Goal: Complete application form

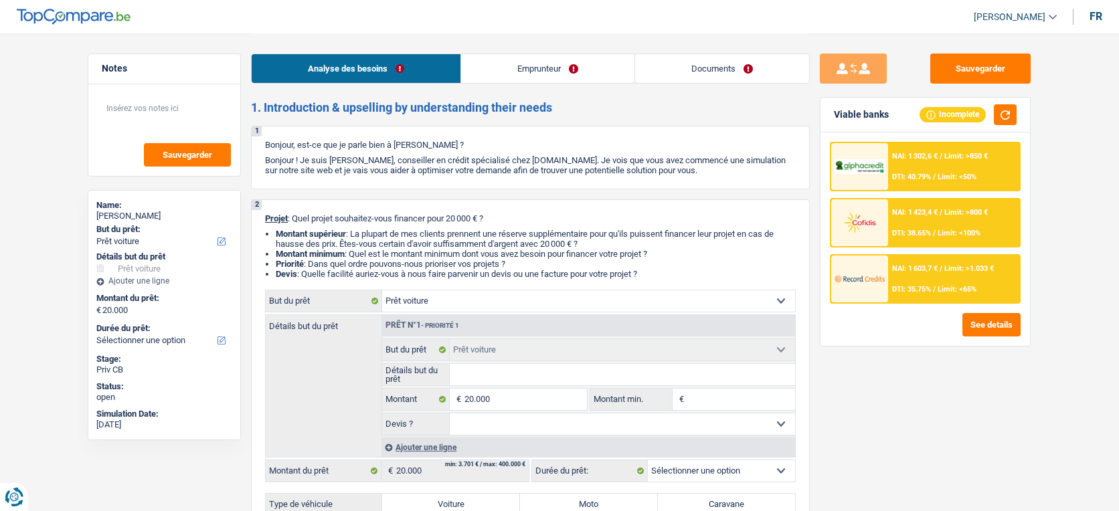
select select "car"
select select "publicEmployee"
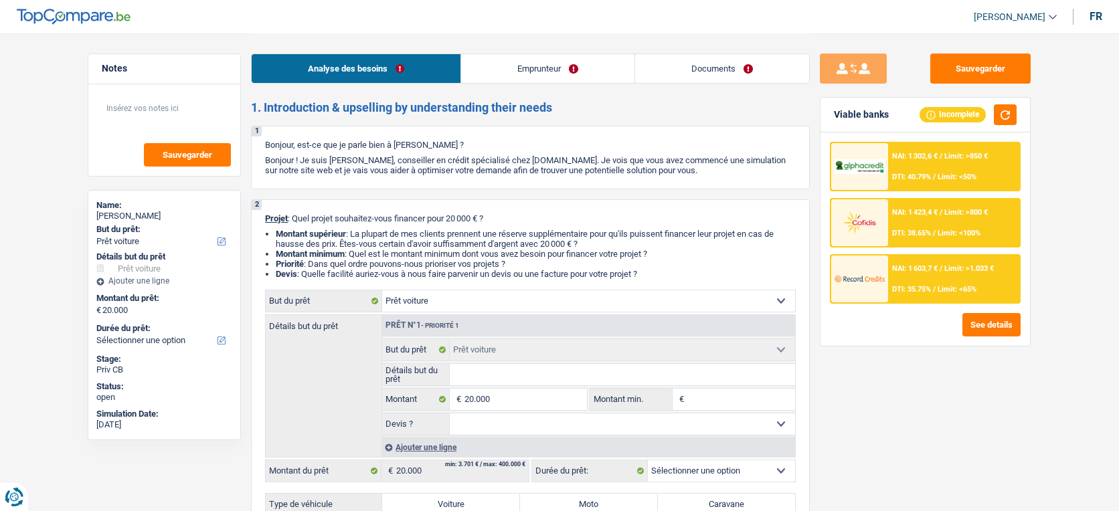
select select "netSalary"
select select "mealVouchers"
select select "rents"
select select "personalLoan"
select select "smallWorks"
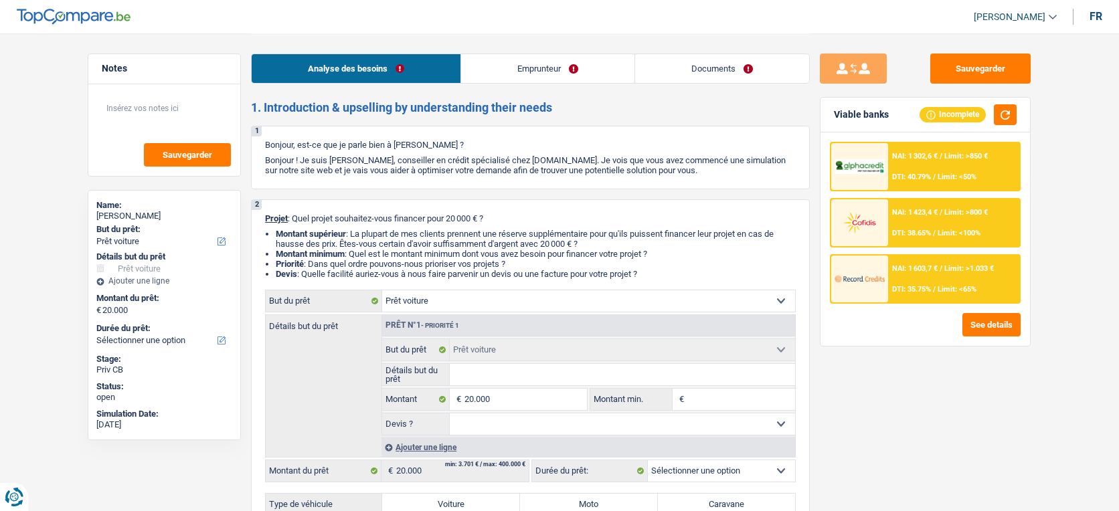
select select "60"
select select "car"
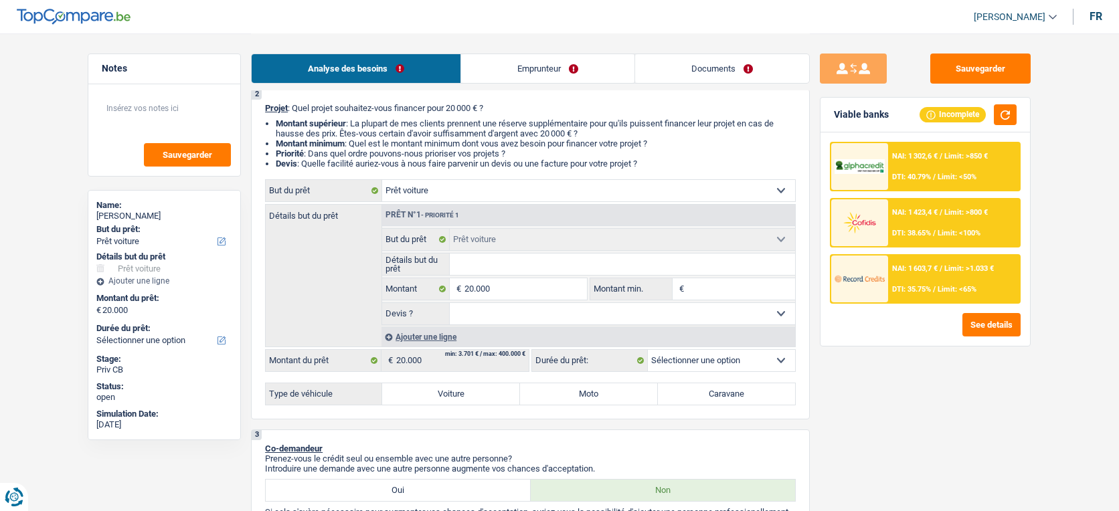
scroll to position [110, 0]
click at [618, 314] on select "Oui Non Non répondu Sélectionner une option" at bounding box center [623, 314] width 346 height 21
select select "yes"
click at [450, 308] on select "Oui Non Non répondu Sélectionner une option" at bounding box center [623, 314] width 346 height 21
select select "yes"
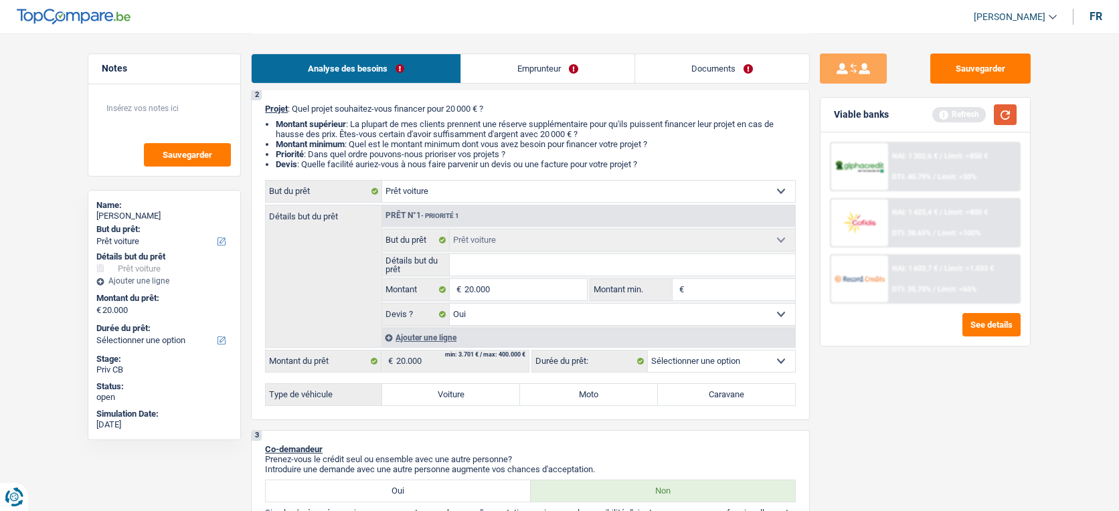
click at [999, 116] on button "button" at bounding box center [1005, 114] width 23 height 21
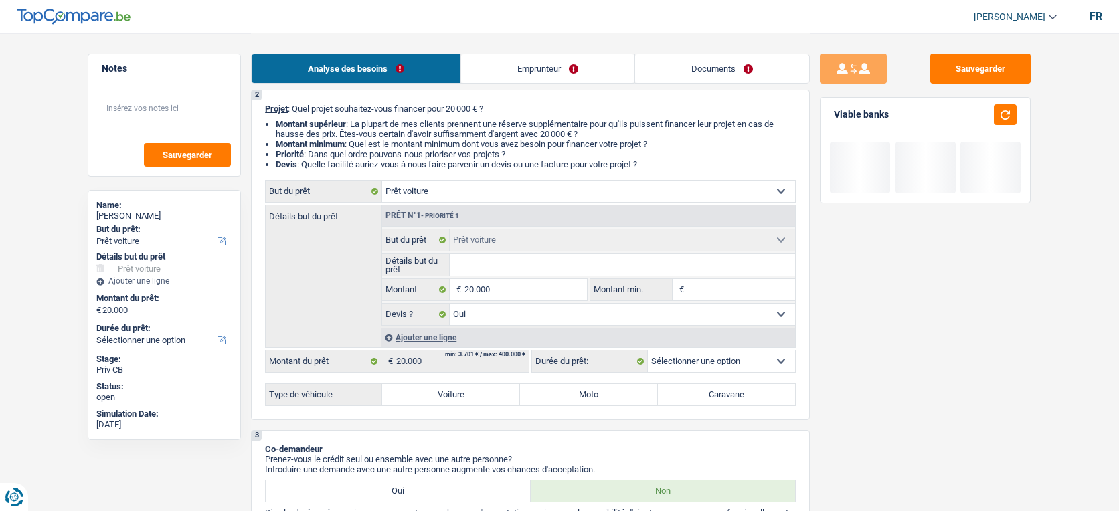
click at [697, 370] on select "12 mois 18 mois 24 mois 30 mois 36 mois 42 mois 48 mois 60 mois Sélectionner un…" at bounding box center [721, 361] width 147 height 21
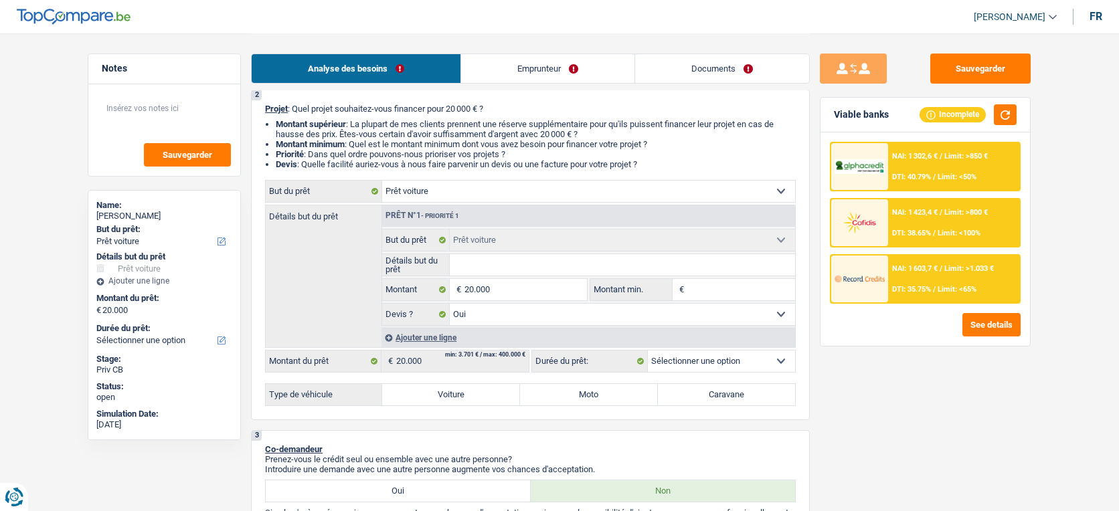
select select "60"
click at [648, 355] on select "12 mois 18 mois 24 mois 30 mois 36 mois 42 mois 48 mois 60 mois Sélectionner un…" at bounding box center [721, 361] width 147 height 21
select select "60"
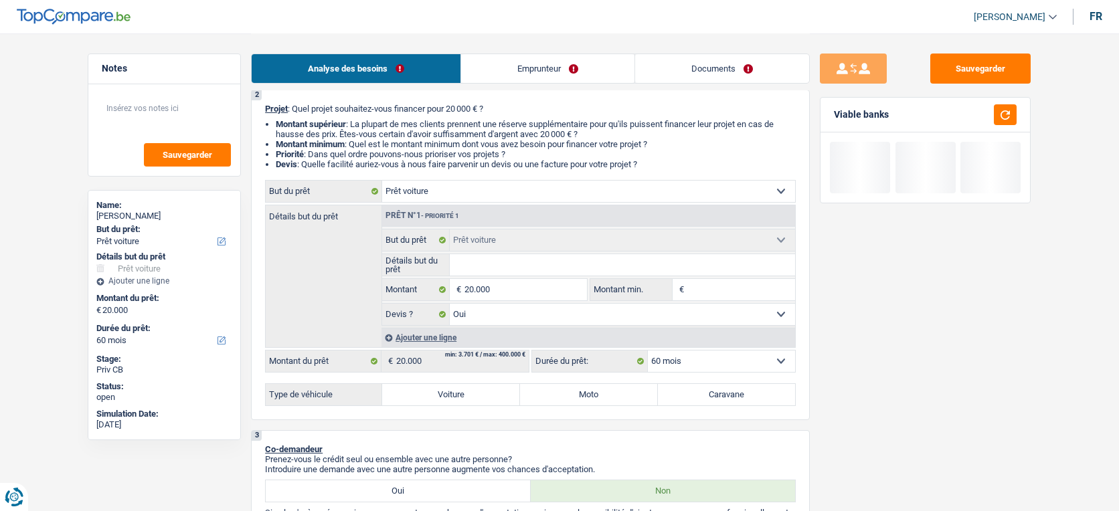
click at [482, 400] on label "Voiture" at bounding box center [451, 394] width 138 height 21
click at [482, 400] on input "Voiture" at bounding box center [451, 394] width 138 height 21
radio input "true"
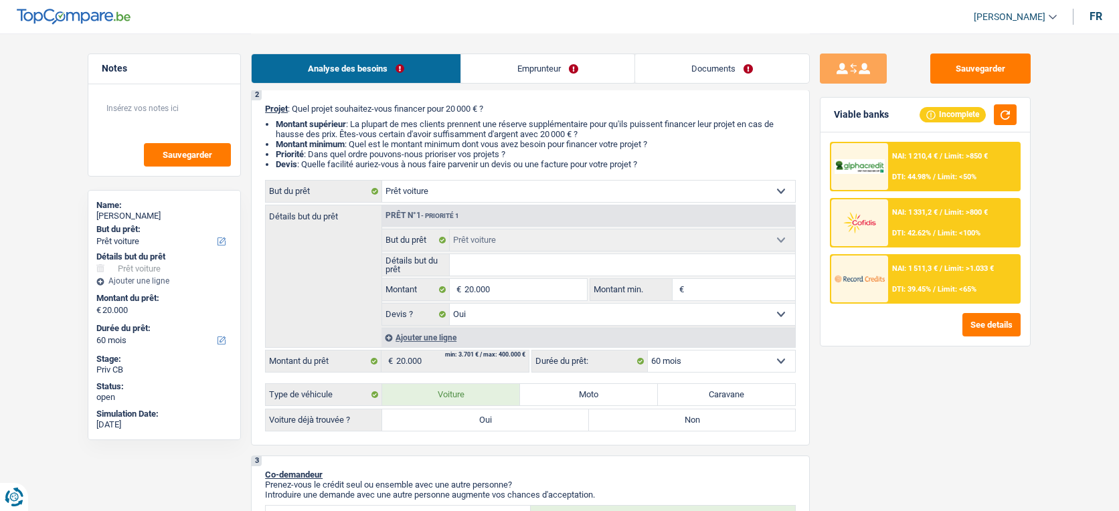
click at [624, 426] on label "Non" at bounding box center [692, 419] width 207 height 21
click at [624, 426] on input "Non" at bounding box center [692, 419] width 207 height 21
radio input "true"
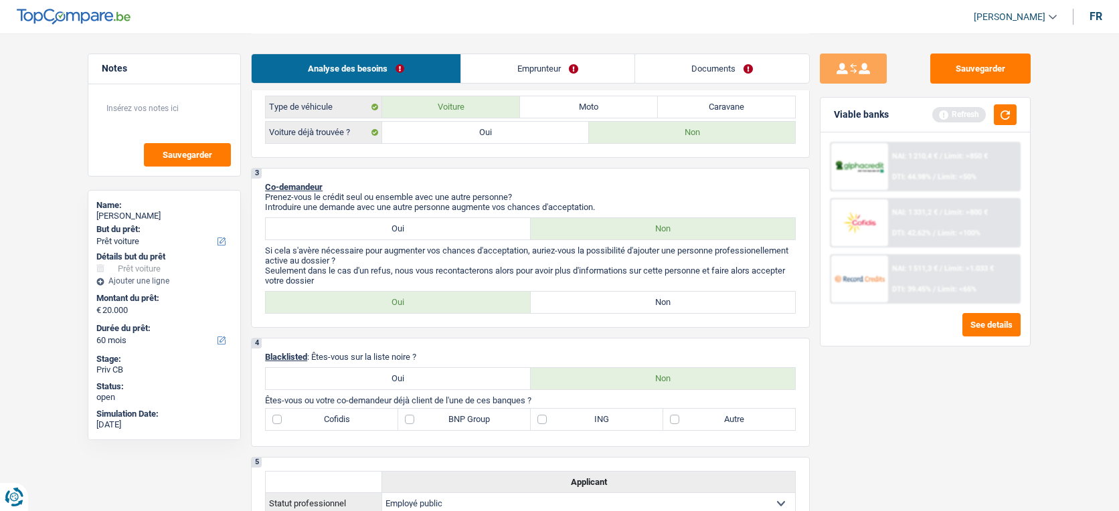
scroll to position [399, 0]
click at [629, 312] on label "Non" at bounding box center [663, 300] width 265 height 21
click at [629, 312] on input "Non" at bounding box center [663, 300] width 265 height 21
radio input "true"
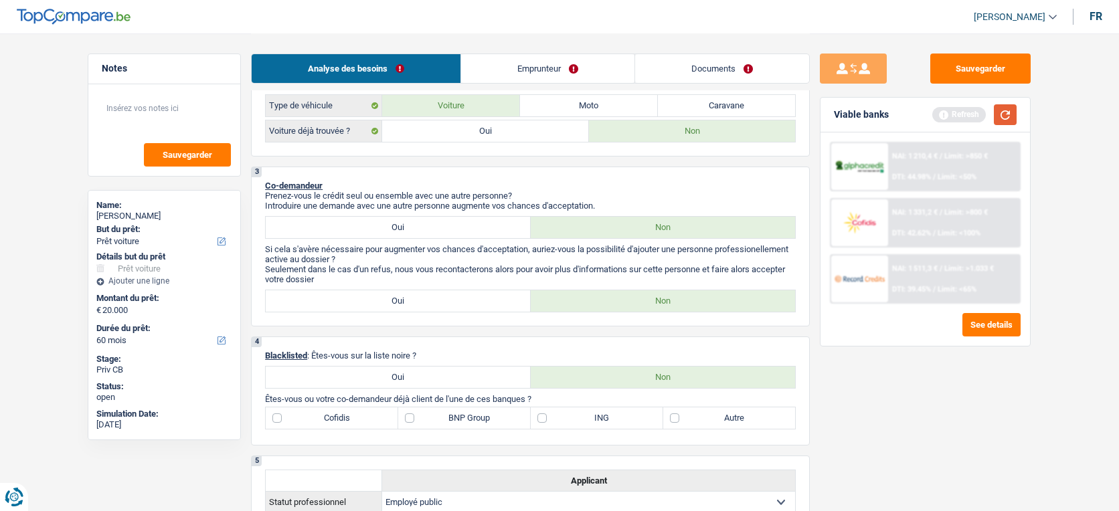
click at [1003, 116] on button "button" at bounding box center [1005, 114] width 23 height 21
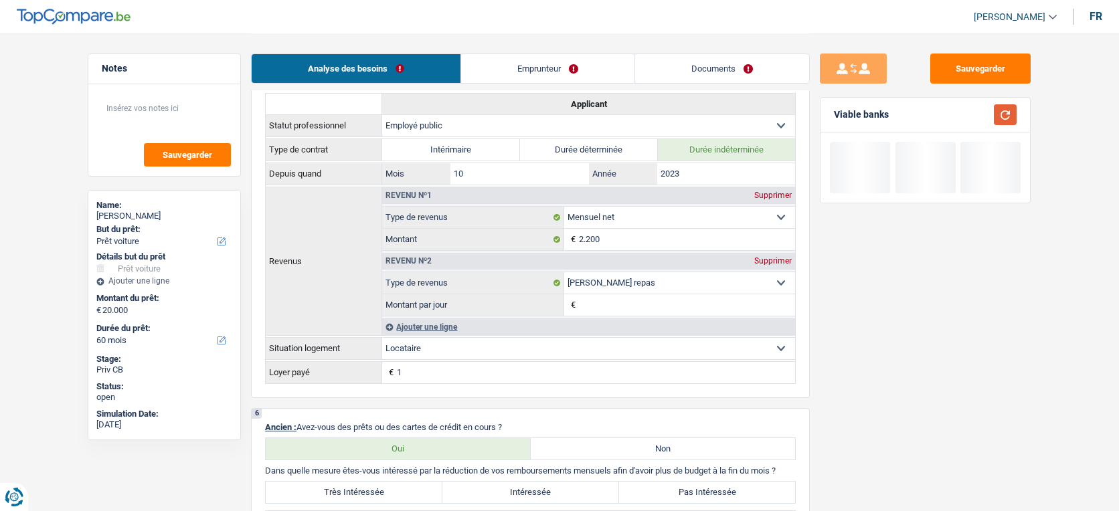
scroll to position [776, 0]
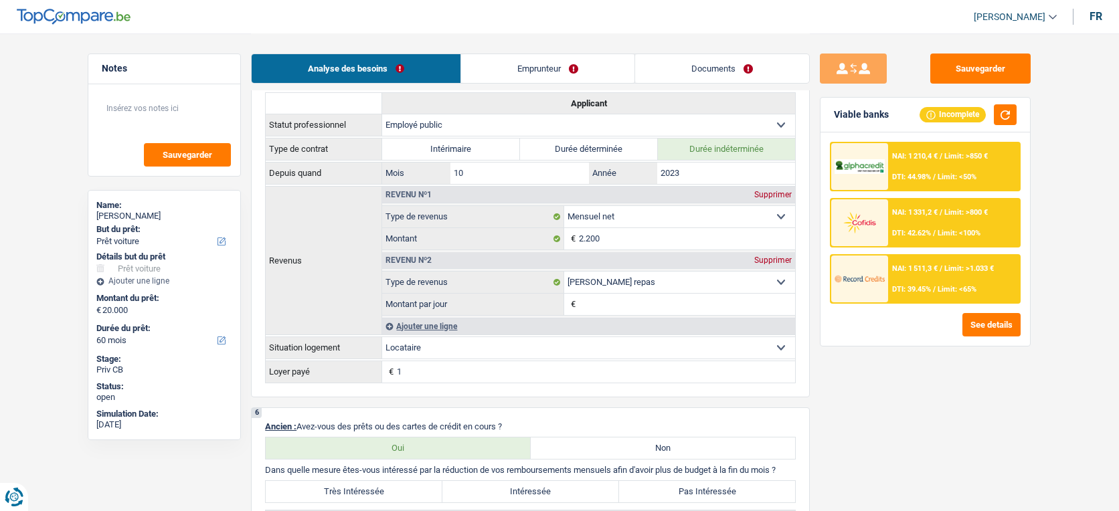
click at [697, 315] on input "Montant par jour" at bounding box center [687, 304] width 216 height 21
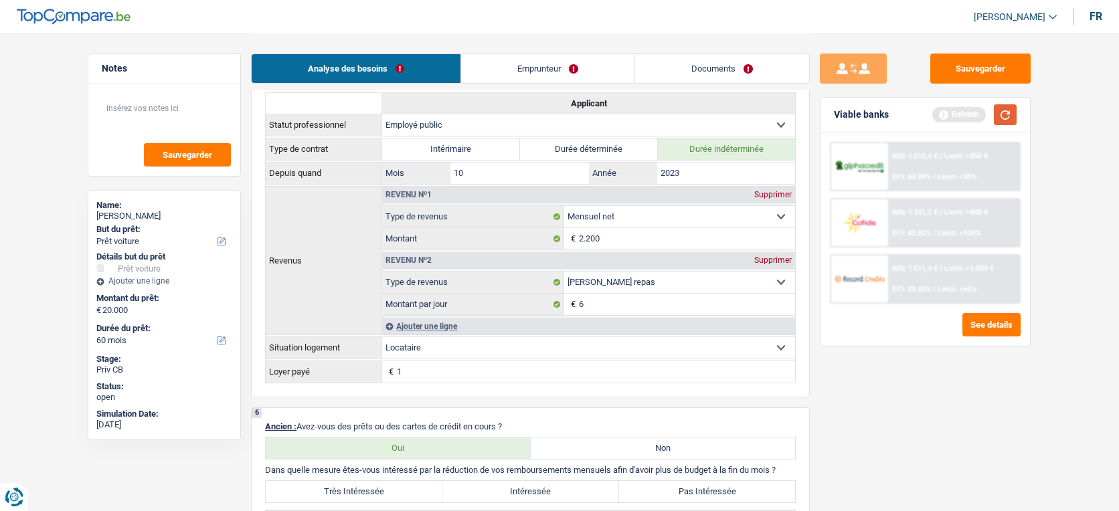
type input "6,0"
click at [1008, 116] on button "button" at bounding box center [1005, 114] width 23 height 21
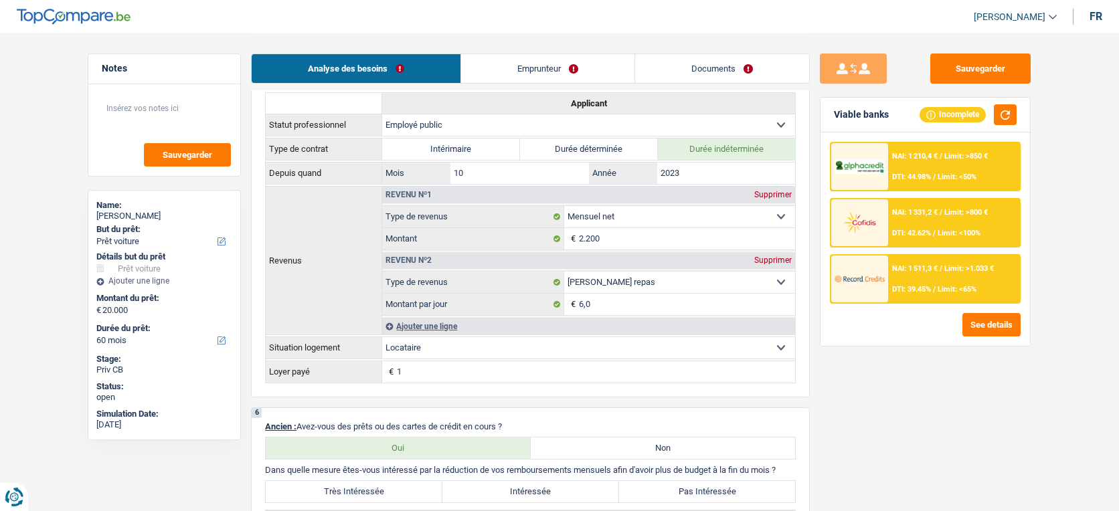
click at [708, 381] on input "1" at bounding box center [596, 371] width 398 height 21
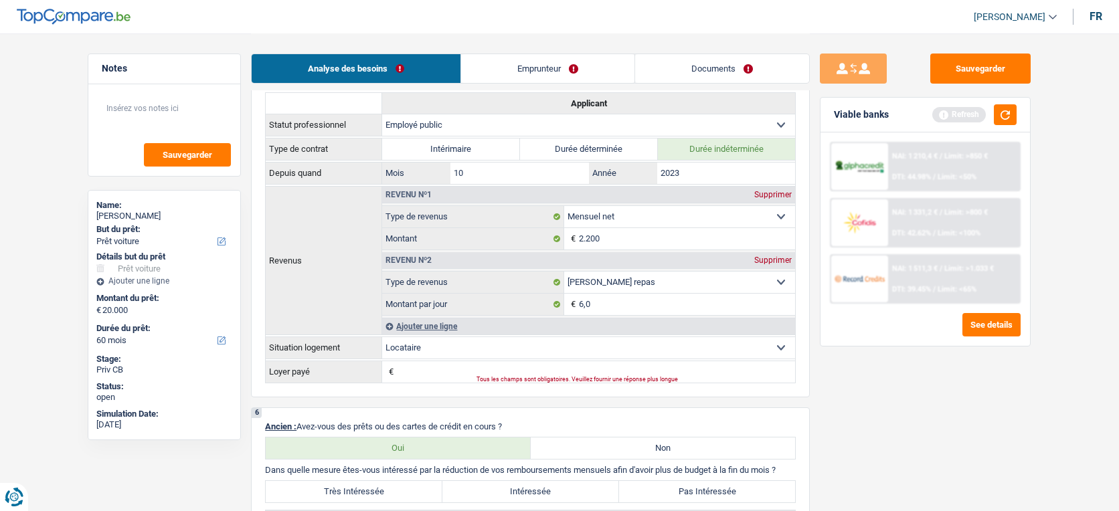
drag, startPoint x: 729, startPoint y: 359, endPoint x: 737, endPoint y: 360, distance: 8.1
click at [737, 359] on select "Locataire Propriétaire avec prêt hypothécaire Propriétaire sans prêt hypothécai…" at bounding box center [588, 347] width 413 height 21
select select "liveWithParents"
click at [382, 345] on select "Locataire Propriétaire avec prêt hypothécaire Propriétaire sans prêt hypothécai…" at bounding box center [588, 347] width 413 height 21
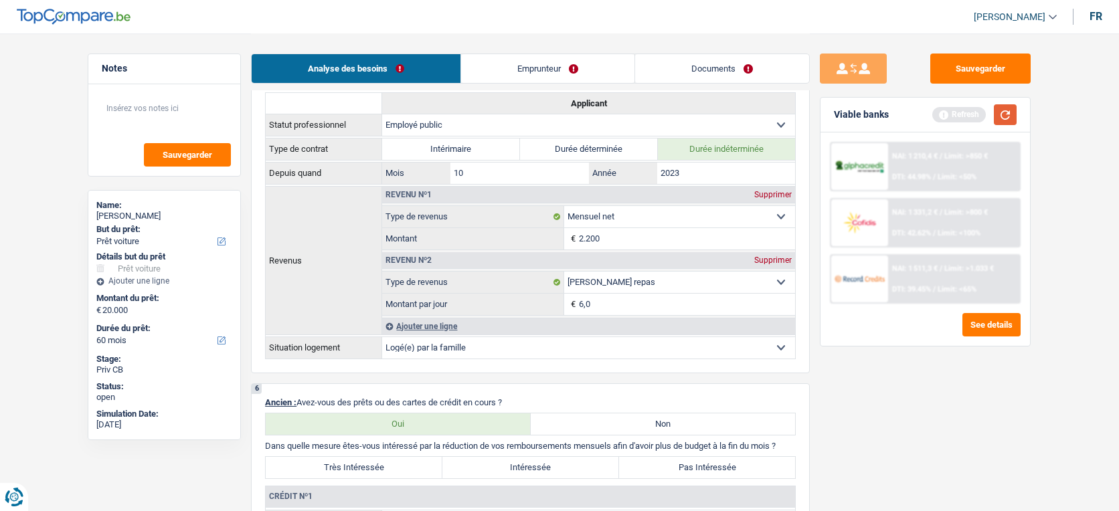
click at [1001, 122] on button "button" at bounding box center [1005, 114] width 23 height 21
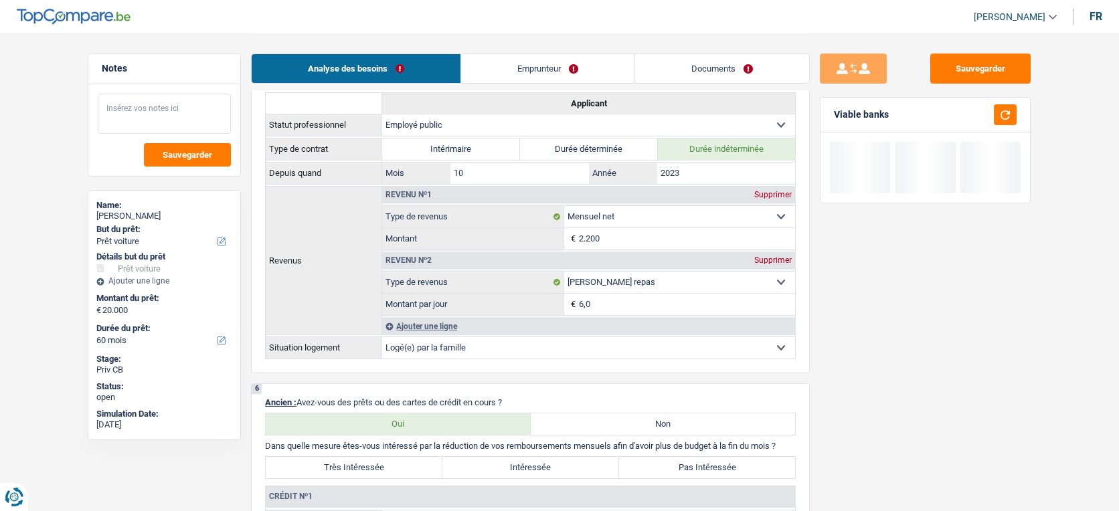
click at [165, 127] on textarea at bounding box center [164, 114] width 133 height 40
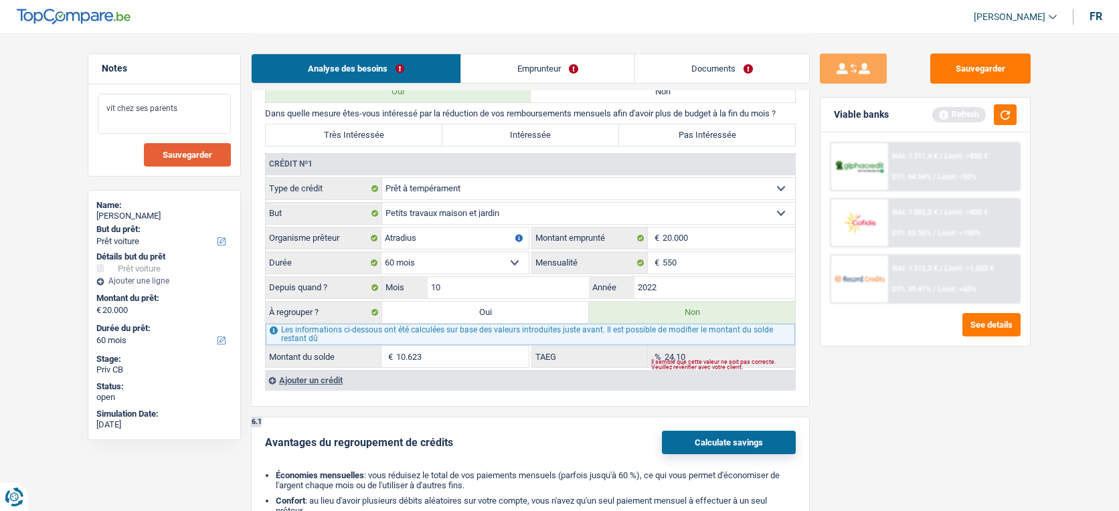
scroll to position [1109, 0]
type textarea "vit chez ses parents"
click at [1007, 114] on button "button" at bounding box center [1005, 114] width 23 height 21
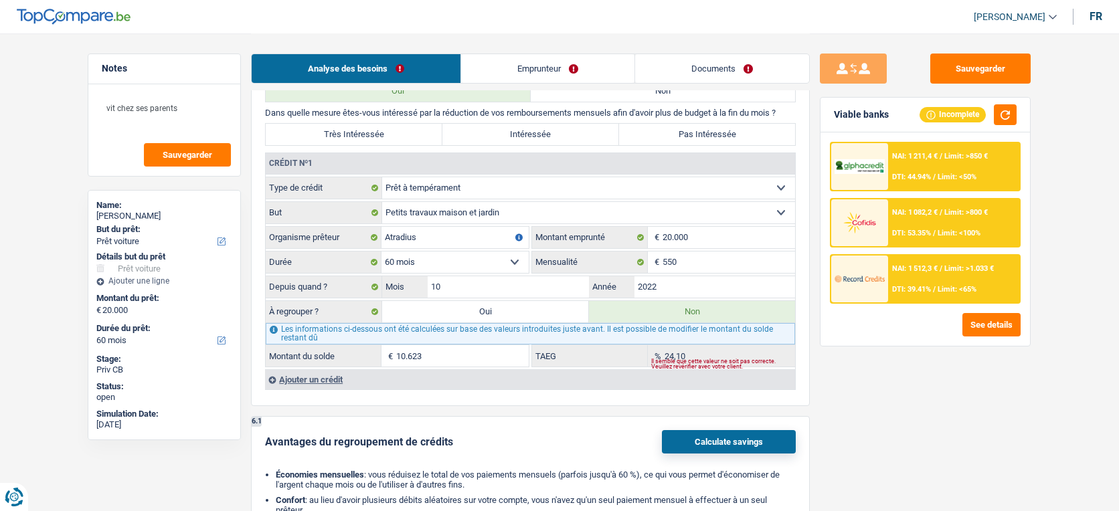
click at [716, 145] on label "Pas Intéressée" at bounding box center [707, 134] width 177 height 21
click at [716, 145] on input "Pas Intéressée" at bounding box center [707, 134] width 177 height 21
radio input "true"
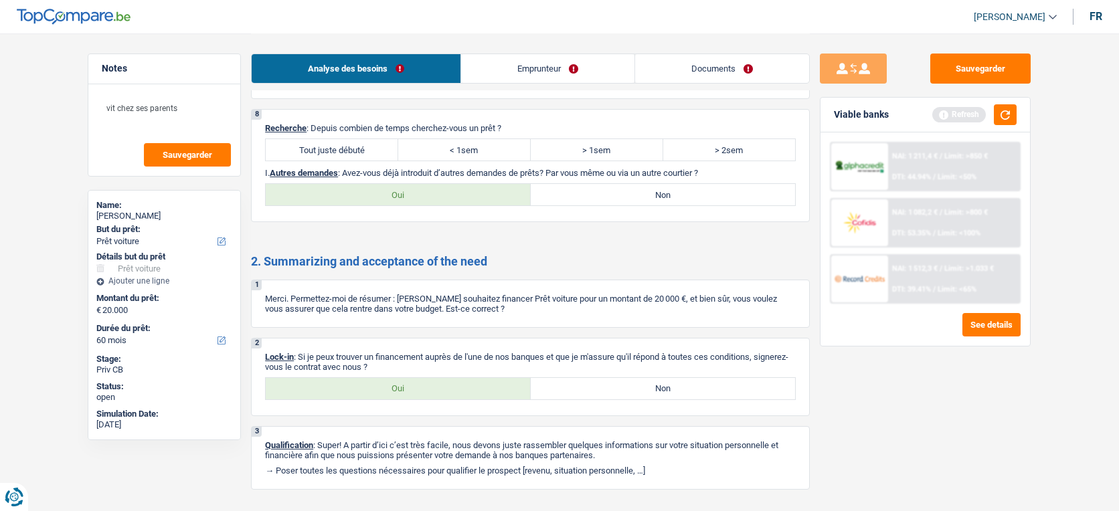
scroll to position [1909, 0]
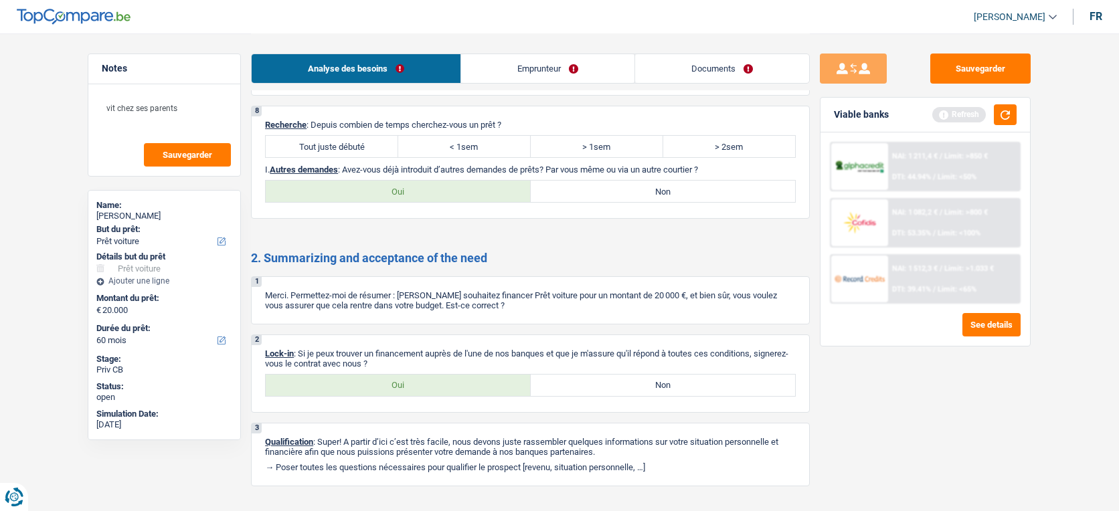
click at [353, 157] on label "Tout juste débuté" at bounding box center [332, 146] width 132 height 21
click at [353, 157] on input "Tout juste débuté" at bounding box center [332, 146] width 132 height 21
radio input "true"
click at [583, 199] on label "Non" at bounding box center [663, 191] width 265 height 21
click at [583, 199] on input "Non" at bounding box center [663, 191] width 265 height 21
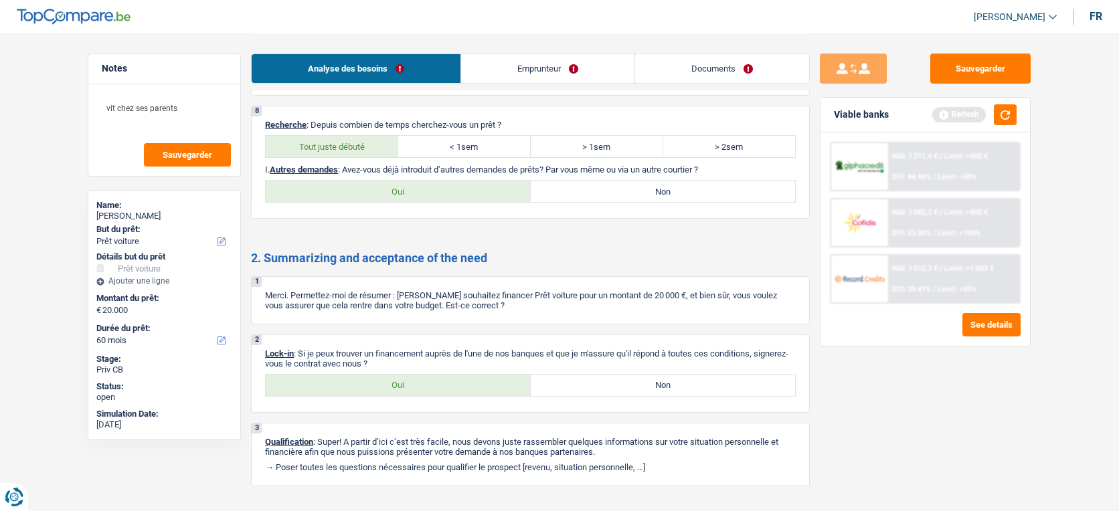
radio input "true"
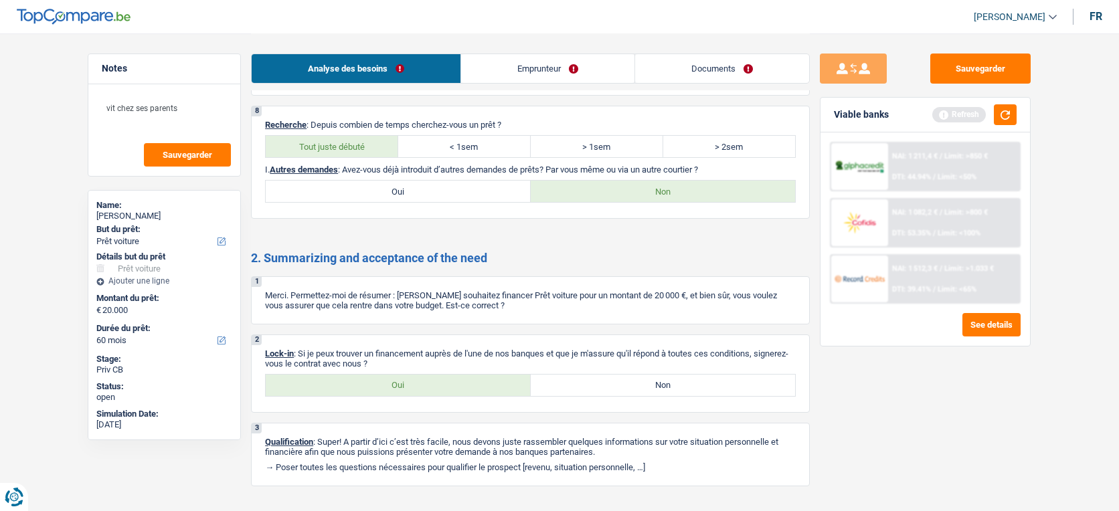
click at [472, 396] on label "Oui" at bounding box center [398, 385] width 265 height 21
click at [472, 396] on input "Oui" at bounding box center [398, 385] width 265 height 21
radio input "true"
click at [1008, 124] on button "button" at bounding box center [1005, 114] width 23 height 21
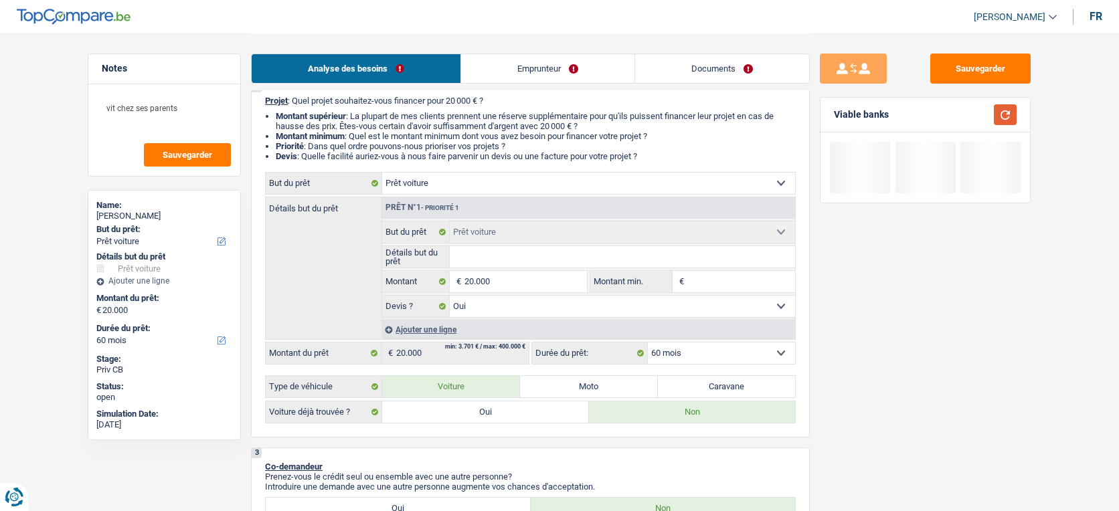
scroll to position [85, 0]
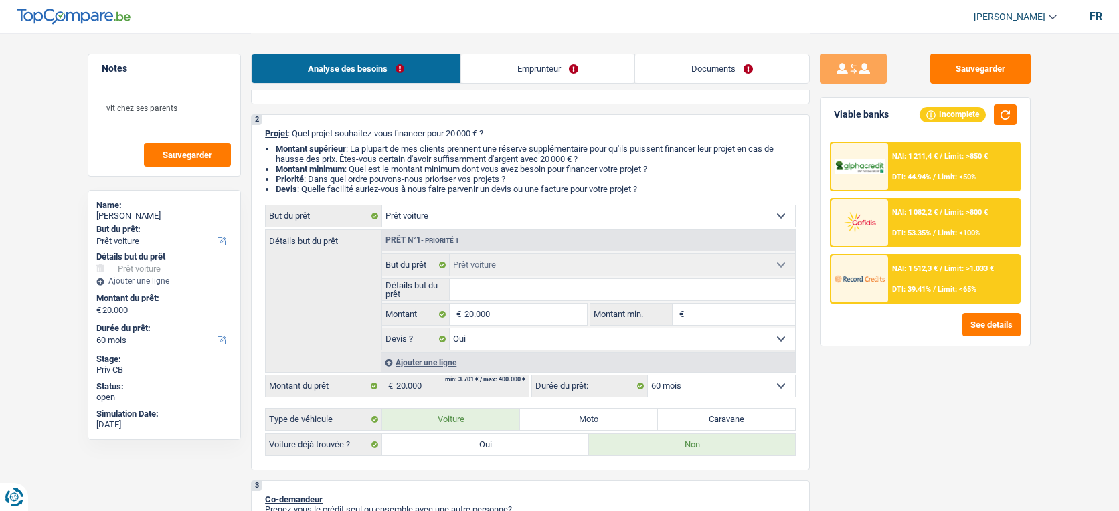
click at [567, 75] on link "Emprunteur" at bounding box center [547, 68] width 173 height 29
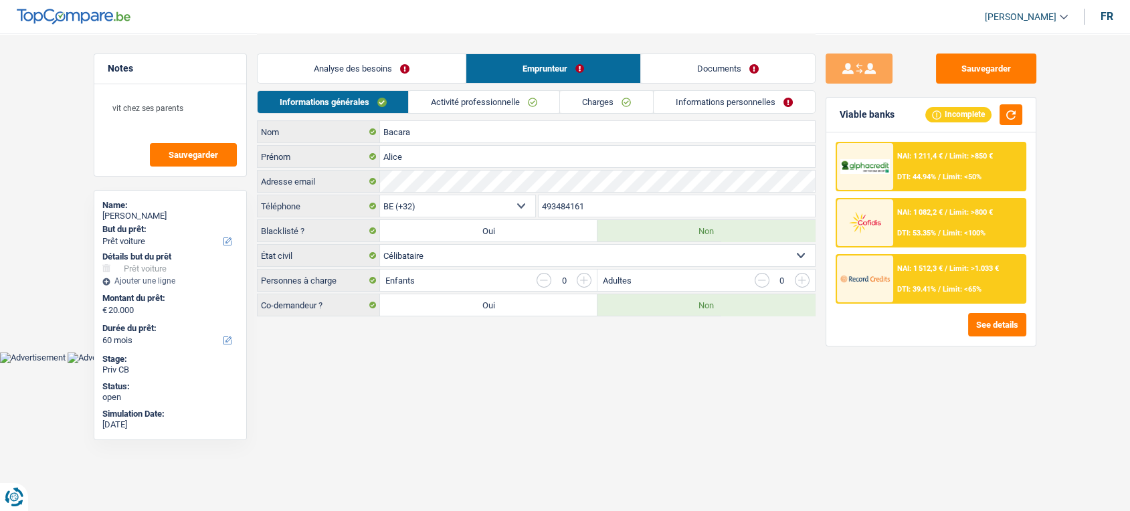
click at [502, 108] on link "Activité professionnelle" at bounding box center [484, 102] width 151 height 22
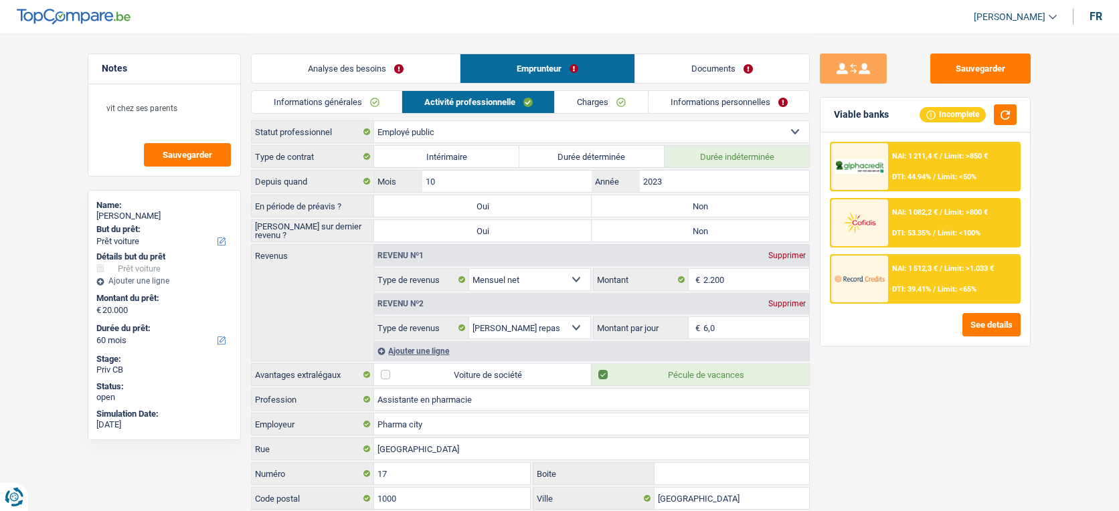
click at [662, 204] on label "Non" at bounding box center [699, 205] width 217 height 21
click at [662, 204] on input "Non" at bounding box center [699, 205] width 217 height 21
radio input "true"
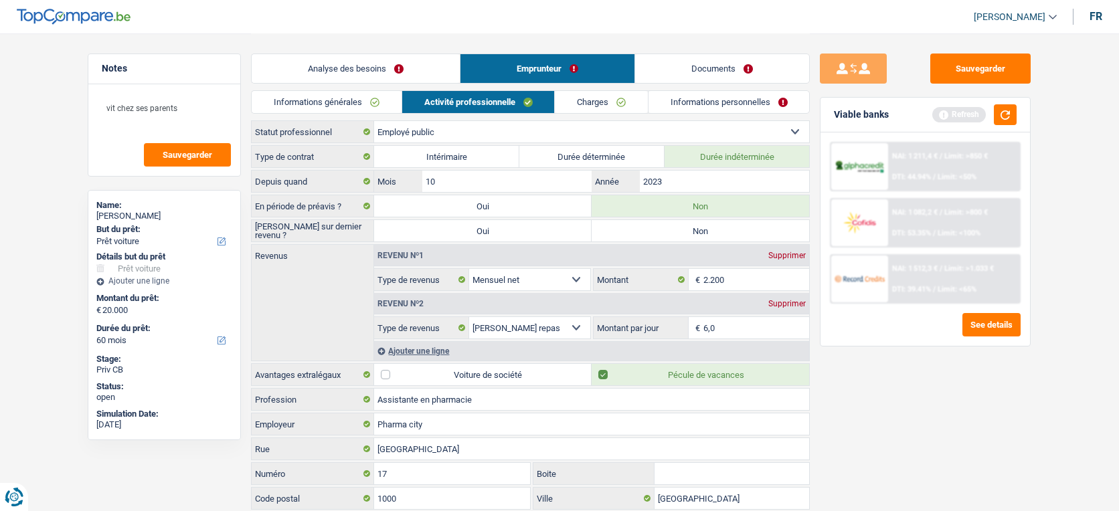
click at [662, 249] on div "Revenu nº1 Supprimer" at bounding box center [591, 255] width 435 height 21
click at [654, 223] on label "Non" at bounding box center [699, 230] width 217 height 21
click at [654, 223] on input "Non" at bounding box center [699, 230] width 217 height 21
radio input "true"
click at [1006, 120] on button "button" at bounding box center [1005, 114] width 23 height 21
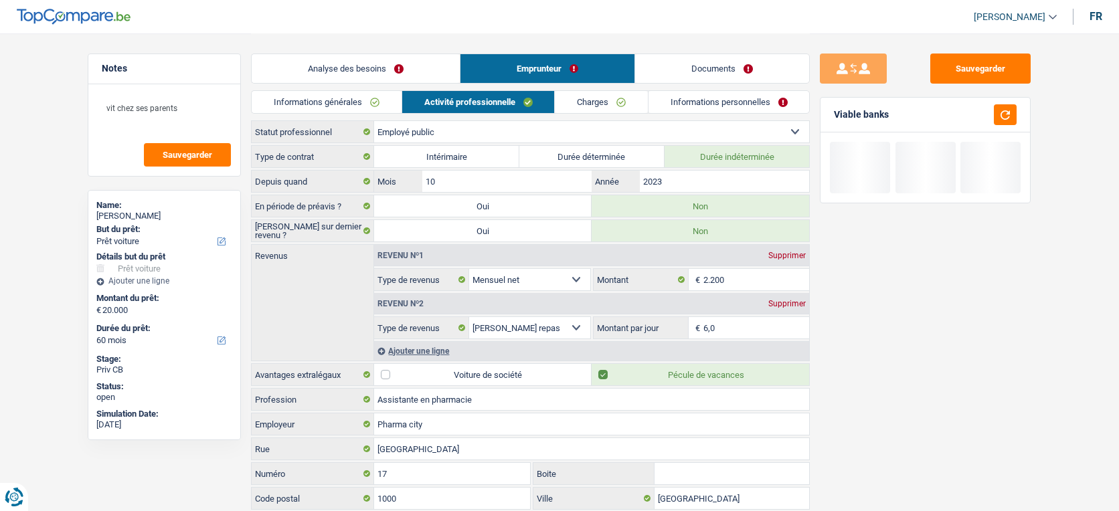
click at [373, 104] on link "Informations générales" at bounding box center [327, 102] width 150 height 22
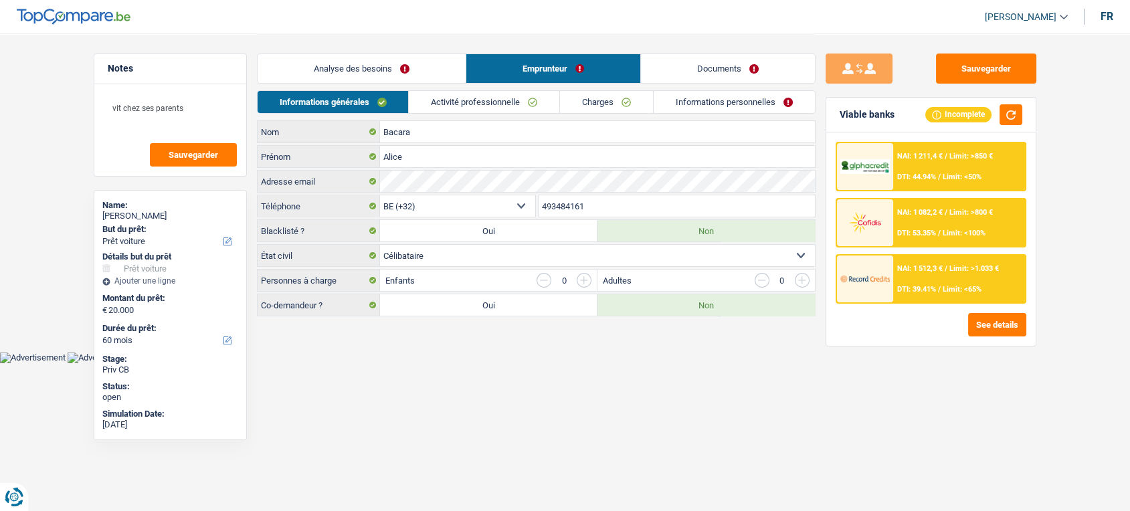
click at [508, 101] on link "Activité professionnelle" at bounding box center [484, 102] width 151 height 22
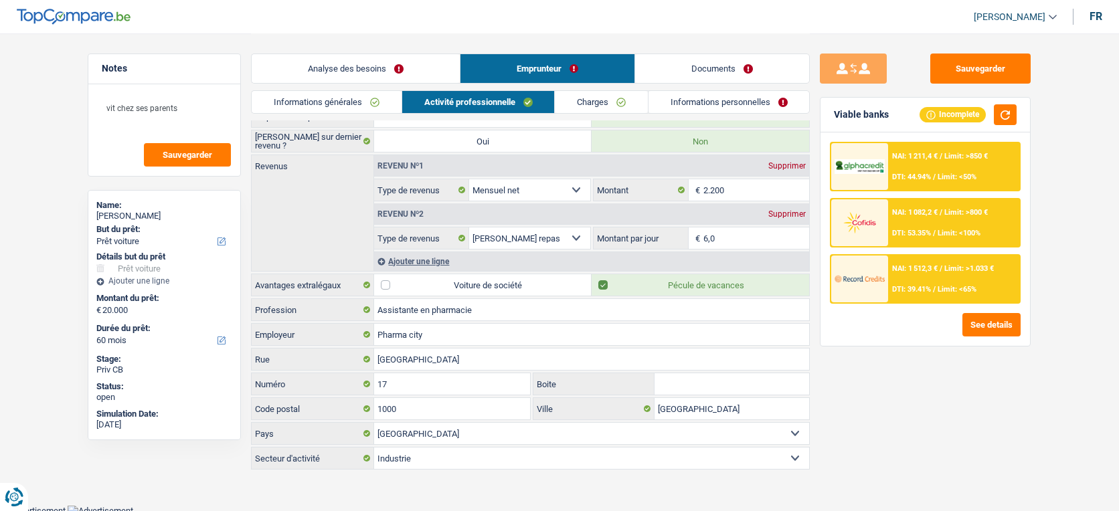
scroll to position [92, 0]
click at [589, 100] on link "Charges" at bounding box center [601, 102] width 93 height 22
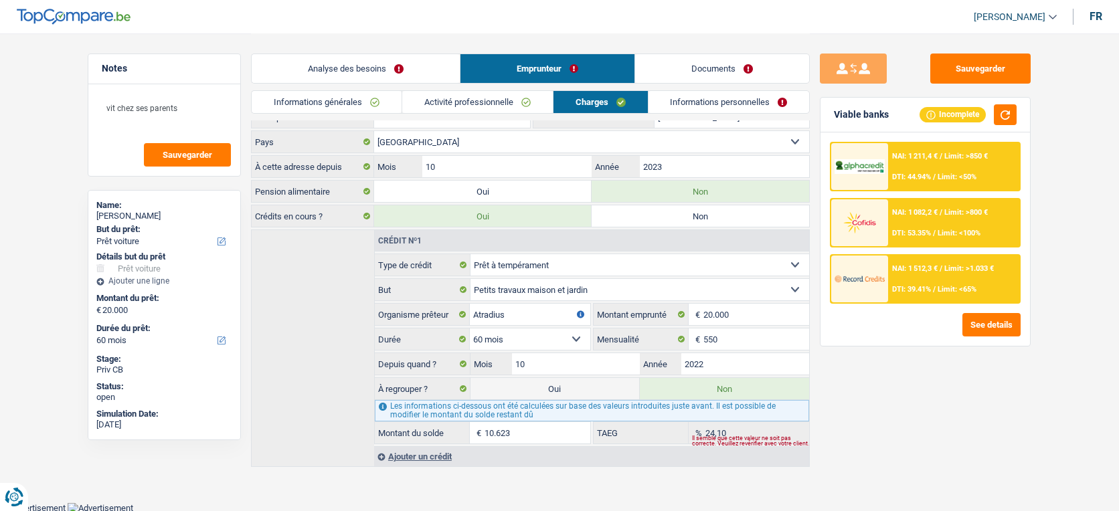
scroll to position [0, 0]
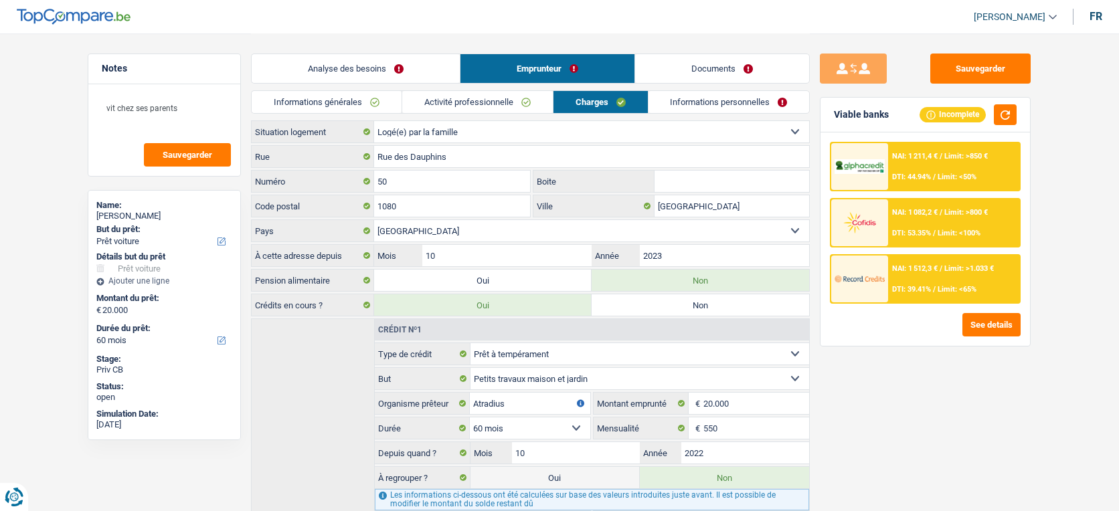
click at [696, 108] on link "Informations personnelles" at bounding box center [728, 102] width 161 height 22
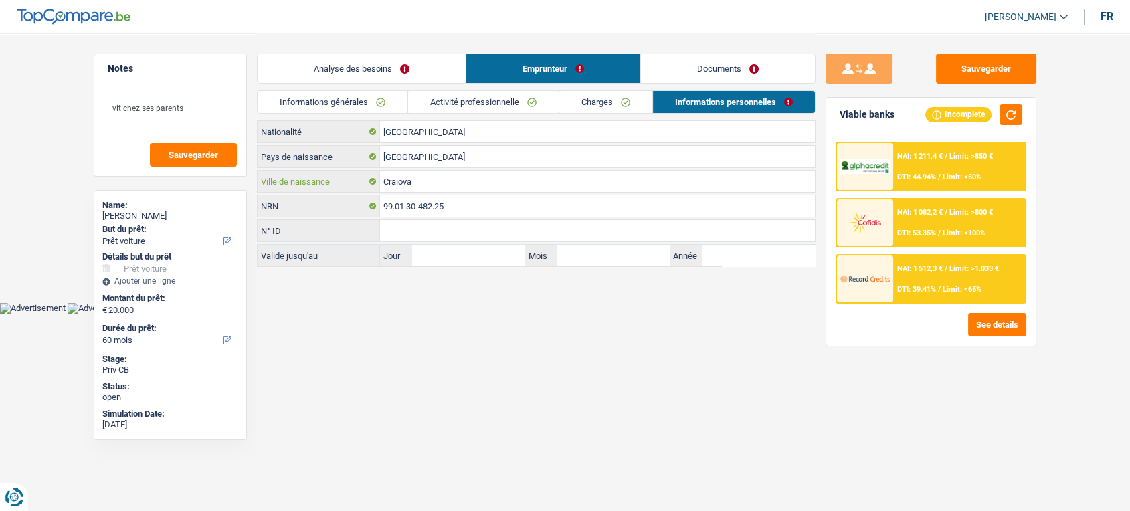
click at [498, 189] on input "Craiova" at bounding box center [597, 181] width 435 height 21
click at [471, 162] on input "[GEOGRAPHIC_DATA]" at bounding box center [597, 156] width 435 height 21
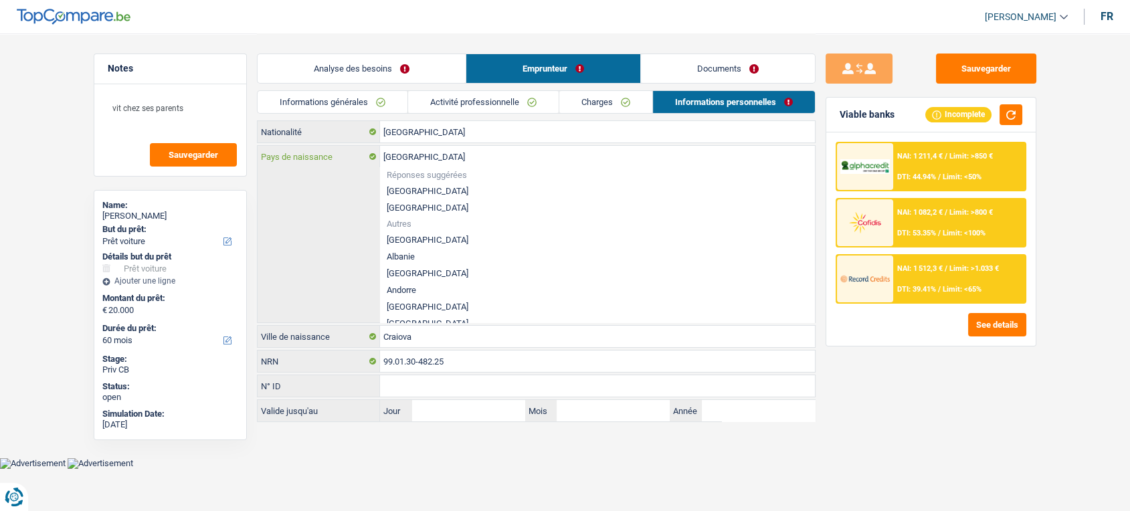
type input "r"
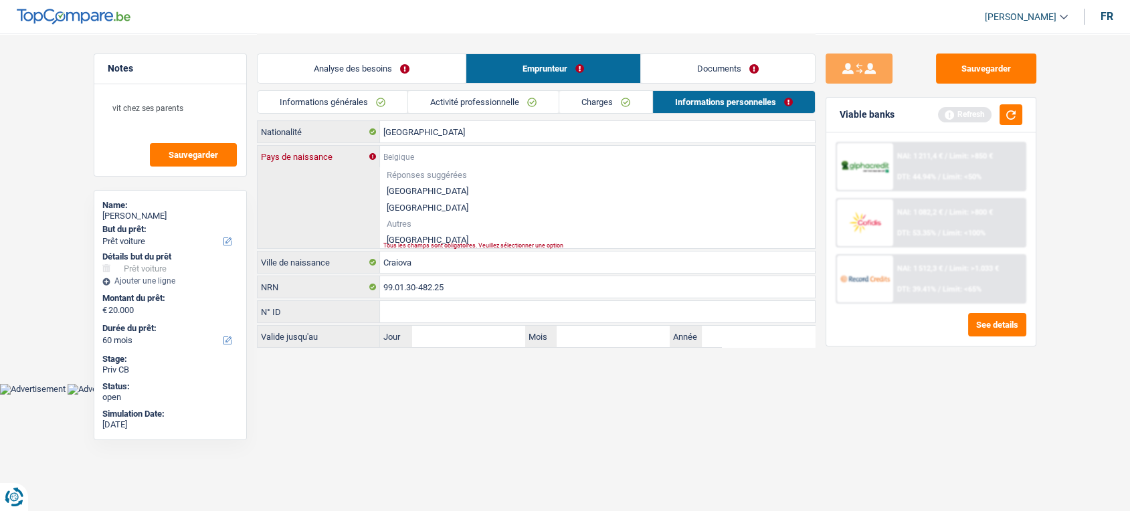
type input "o"
click at [417, 240] on li "[GEOGRAPHIC_DATA]" at bounding box center [597, 239] width 435 height 17
type input "[GEOGRAPHIC_DATA]"
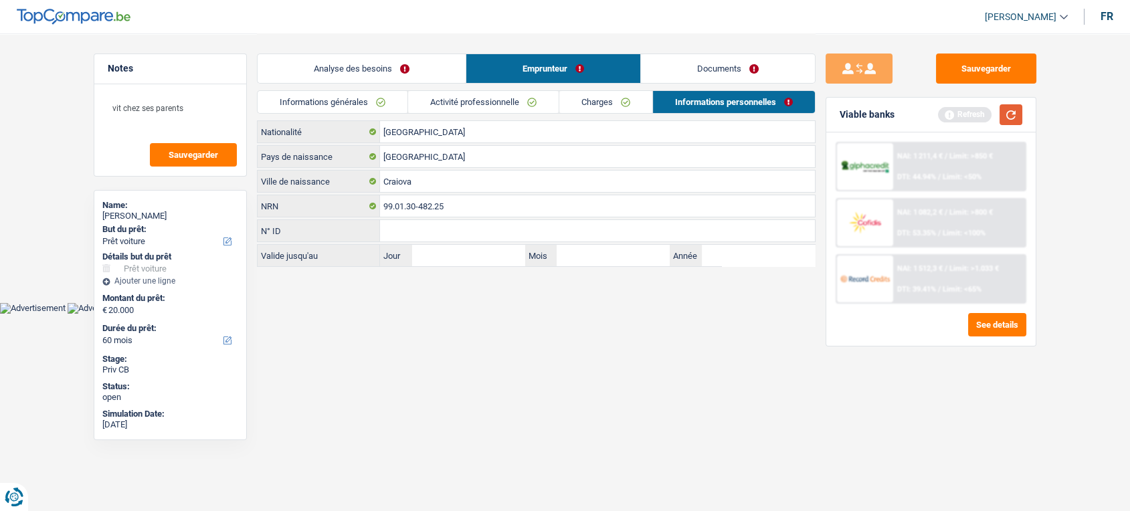
click at [1012, 108] on button "button" at bounding box center [1011, 114] width 23 height 21
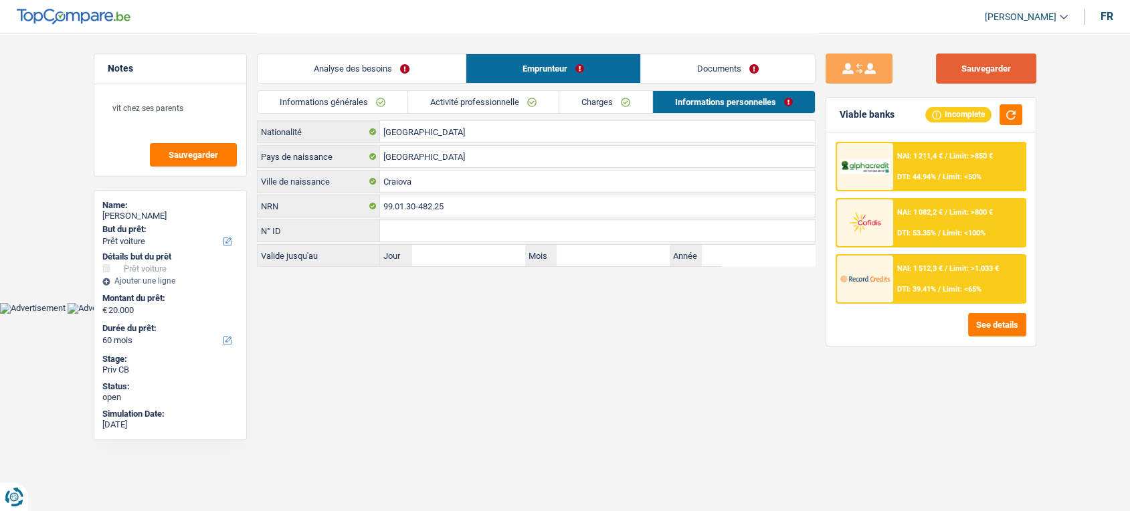
click at [980, 72] on button "Sauvegarder" at bounding box center [986, 69] width 100 height 30
click at [703, 74] on link "Documents" at bounding box center [728, 68] width 174 height 29
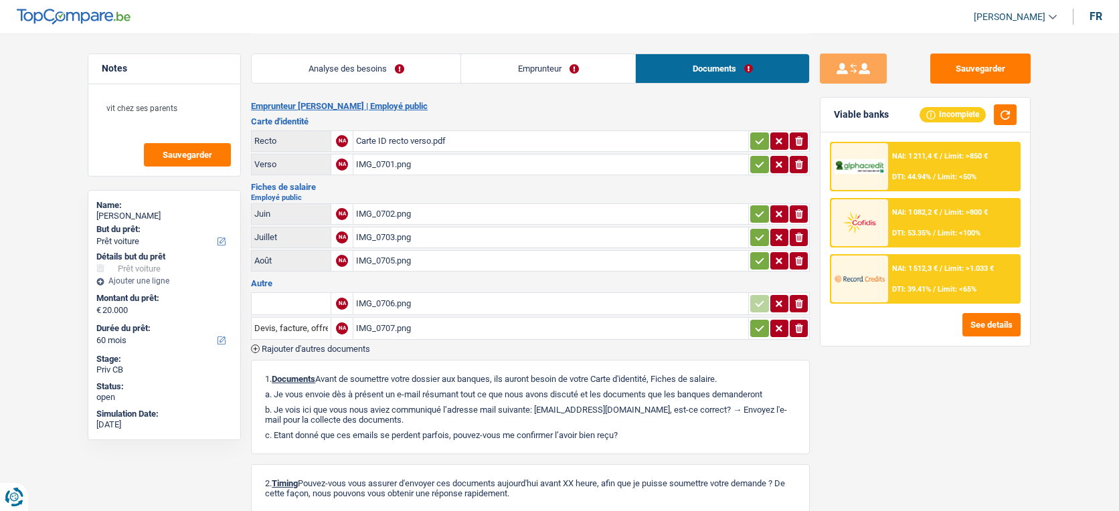
click at [549, 218] on div "IMG_0702.png" at bounding box center [550, 214] width 389 height 20
click at [977, 59] on button "Sauvegarder" at bounding box center [980, 69] width 100 height 30
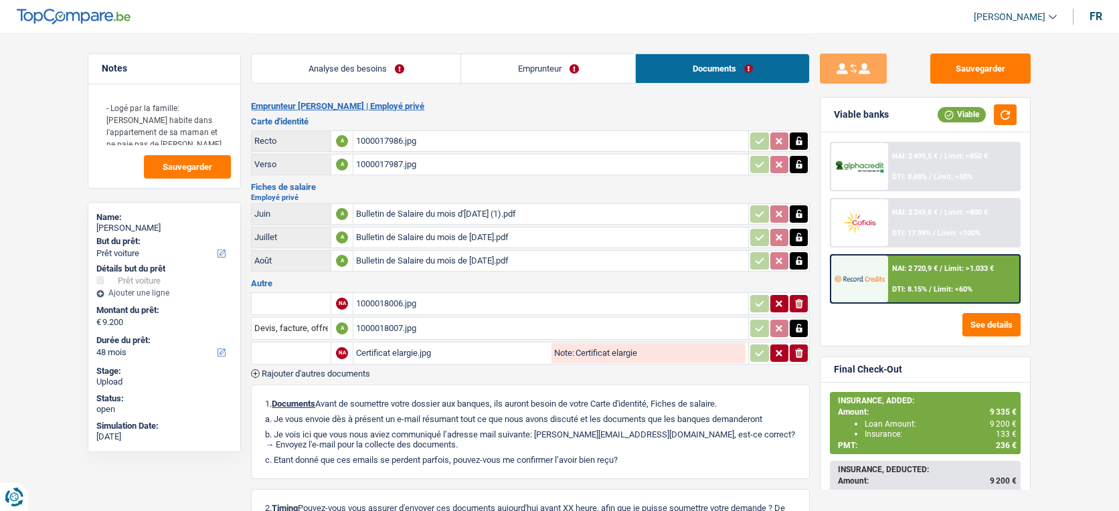
select select "car"
select select "48"
select select "car"
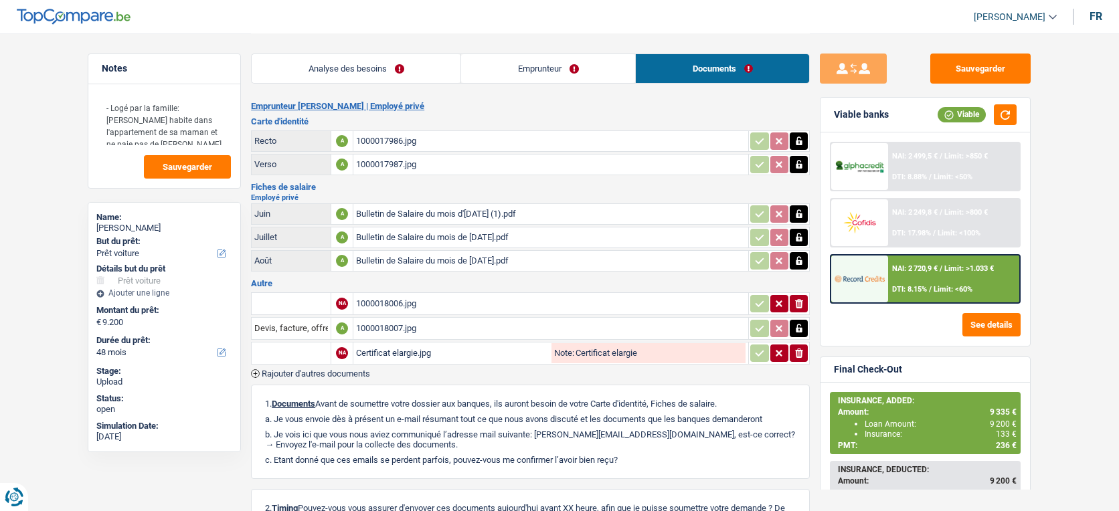
select select "yes"
select select "48"
select select "privateEmployee"
select select "netSalary"
select select "mealVouchers"
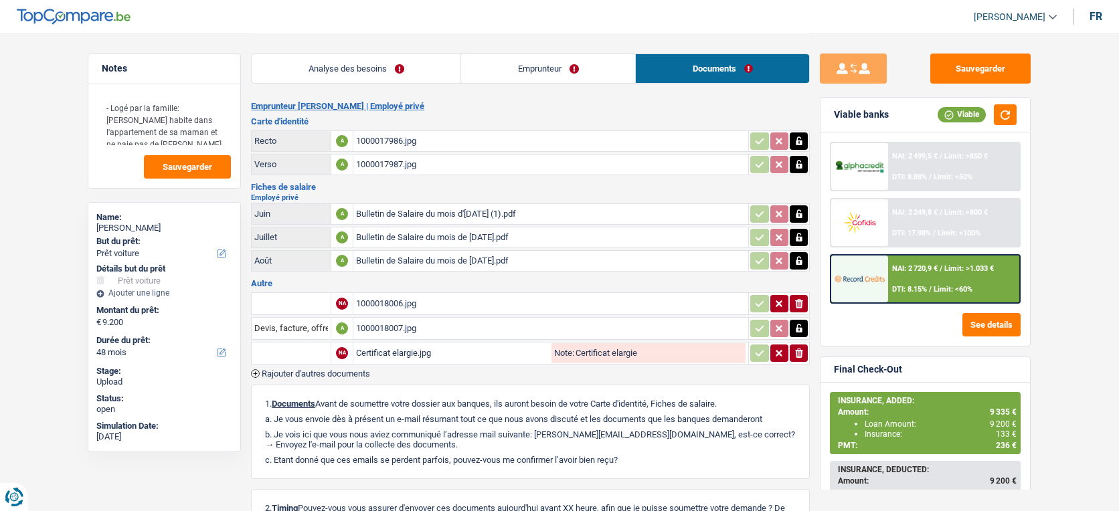
select select "liveWithParents"
select select "car"
select select "yes"
select select "48"
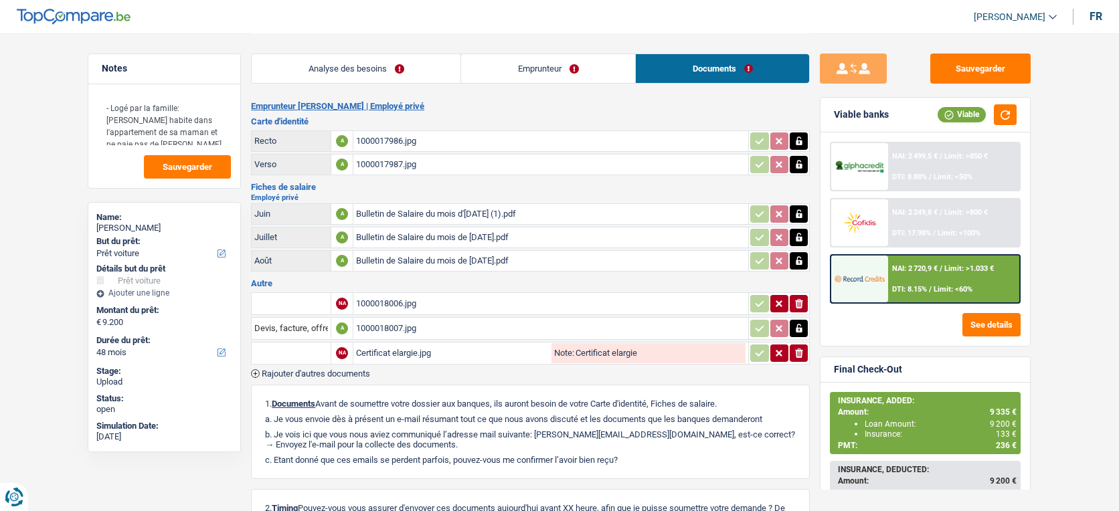
click at [549, 74] on link "Emprunteur" at bounding box center [548, 68] width 174 height 29
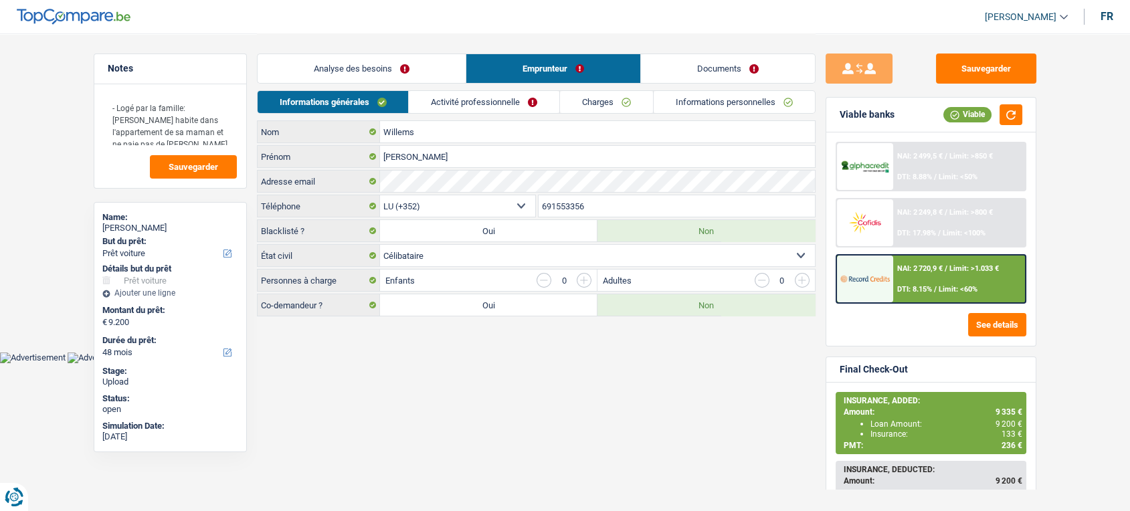
click at [369, 74] on link "Analyse des besoins" at bounding box center [362, 68] width 208 height 29
